Goal: Navigation & Orientation: Find specific page/section

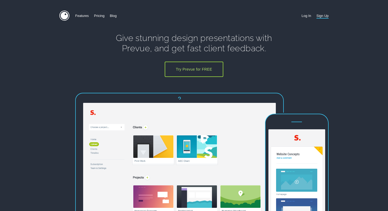
type input "[PERSON_NAME][EMAIL_ADDRESS][DOMAIN_NAME]"
click at [300, 16] on nav "Features Pricing Blog Sign Up Log In" at bounding box center [194, 16] width 388 height 11
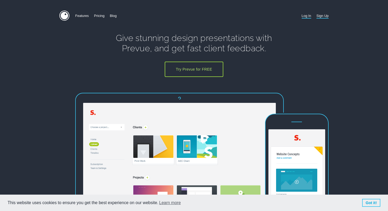
click at [305, 15] on link "Log In" at bounding box center [307, 16] width 10 height 10
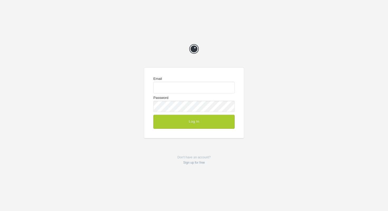
type input "[PERSON_NAME][EMAIL_ADDRESS][DOMAIN_NAME]"
click at [221, 119] on button "Log In" at bounding box center [193, 122] width 81 height 14
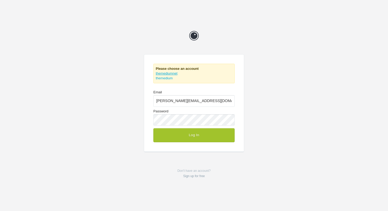
click at [173, 71] on link "themediumnet" at bounding box center [167, 73] width 22 height 4
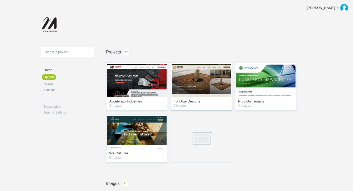
click at [201, 73] on img at bounding box center [201, 80] width 59 height 33
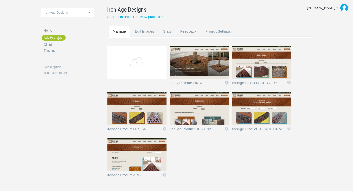
scroll to position [44, 0]
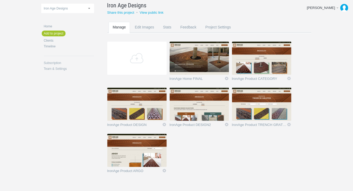
click at [254, 101] on img at bounding box center [261, 104] width 59 height 33
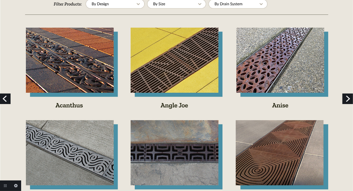
scroll to position [91, 0]
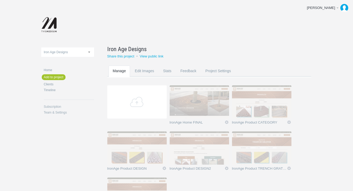
scroll to position [44, 0]
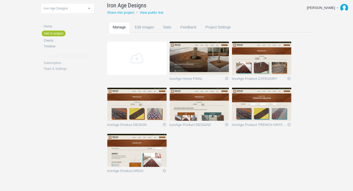
click at [153, 144] on img at bounding box center [136, 150] width 59 height 33
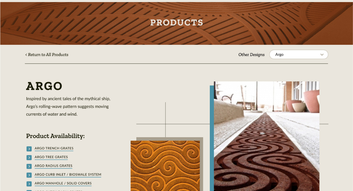
scroll to position [32, 0]
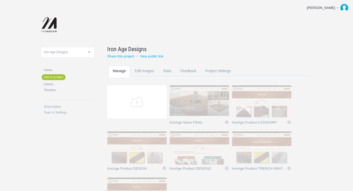
scroll to position [44, 0]
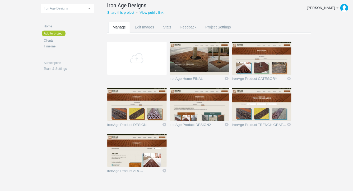
click at [194, 110] on img at bounding box center [198, 104] width 59 height 33
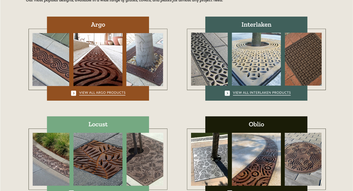
scroll to position [113, 0]
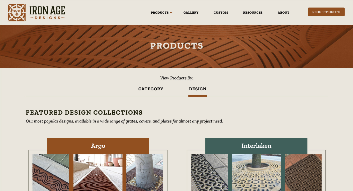
scroll to position [0, 0]
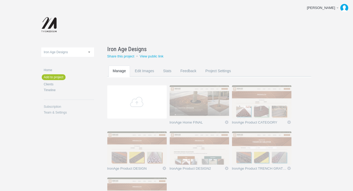
scroll to position [44, 0]
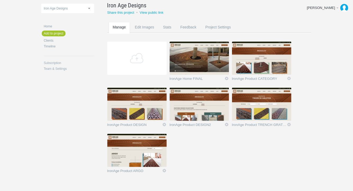
click at [193, 58] on img at bounding box center [198, 58] width 59 height 33
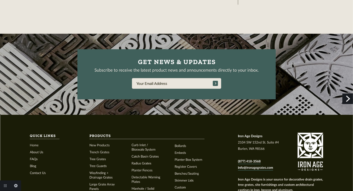
scroll to position [1121, 0]
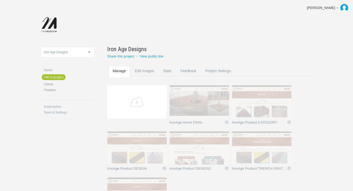
scroll to position [44, 0]
